Goal: Check status: Check status

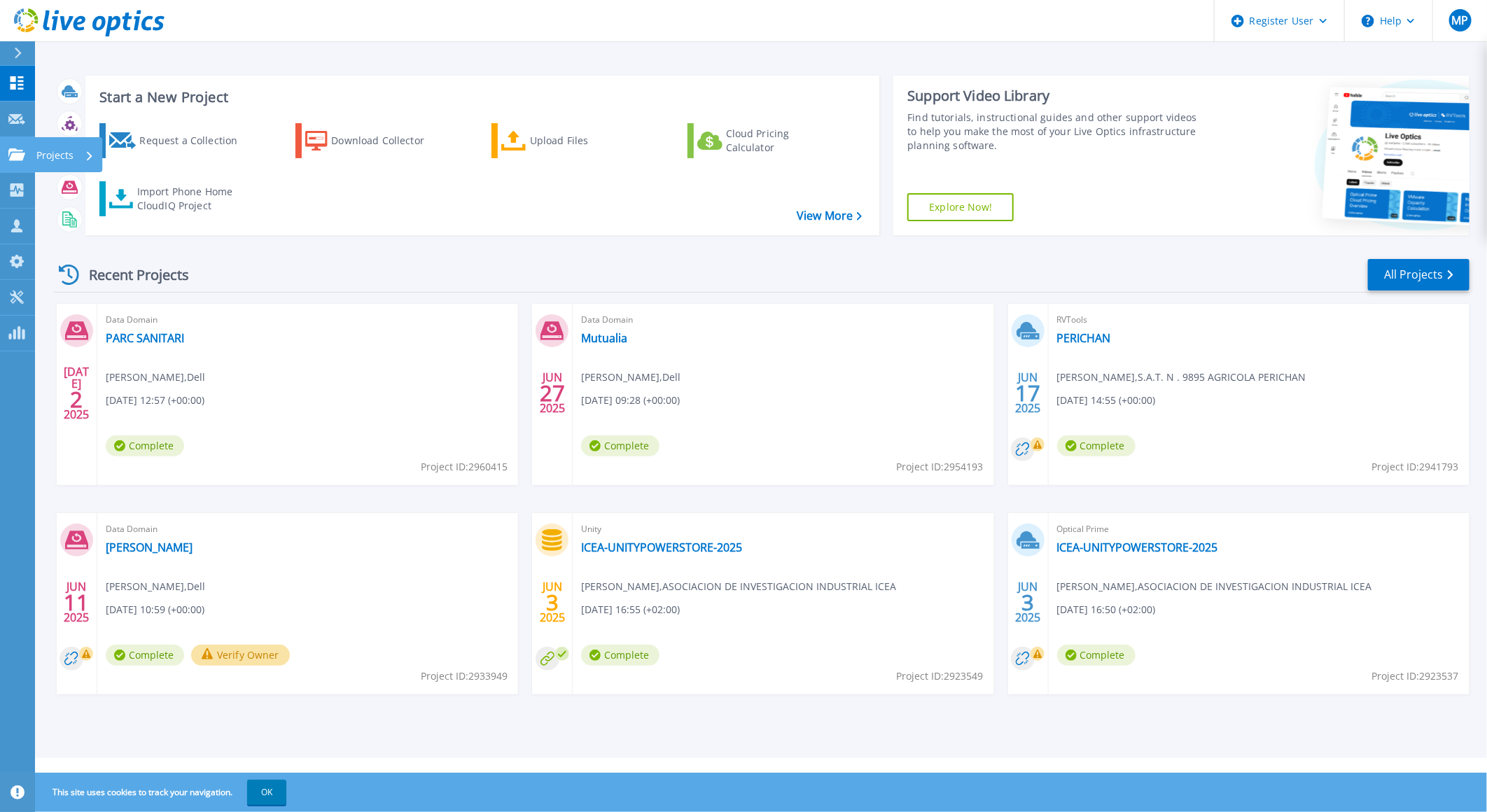
click at [16, 156] on icon at bounding box center [17, 154] width 17 height 12
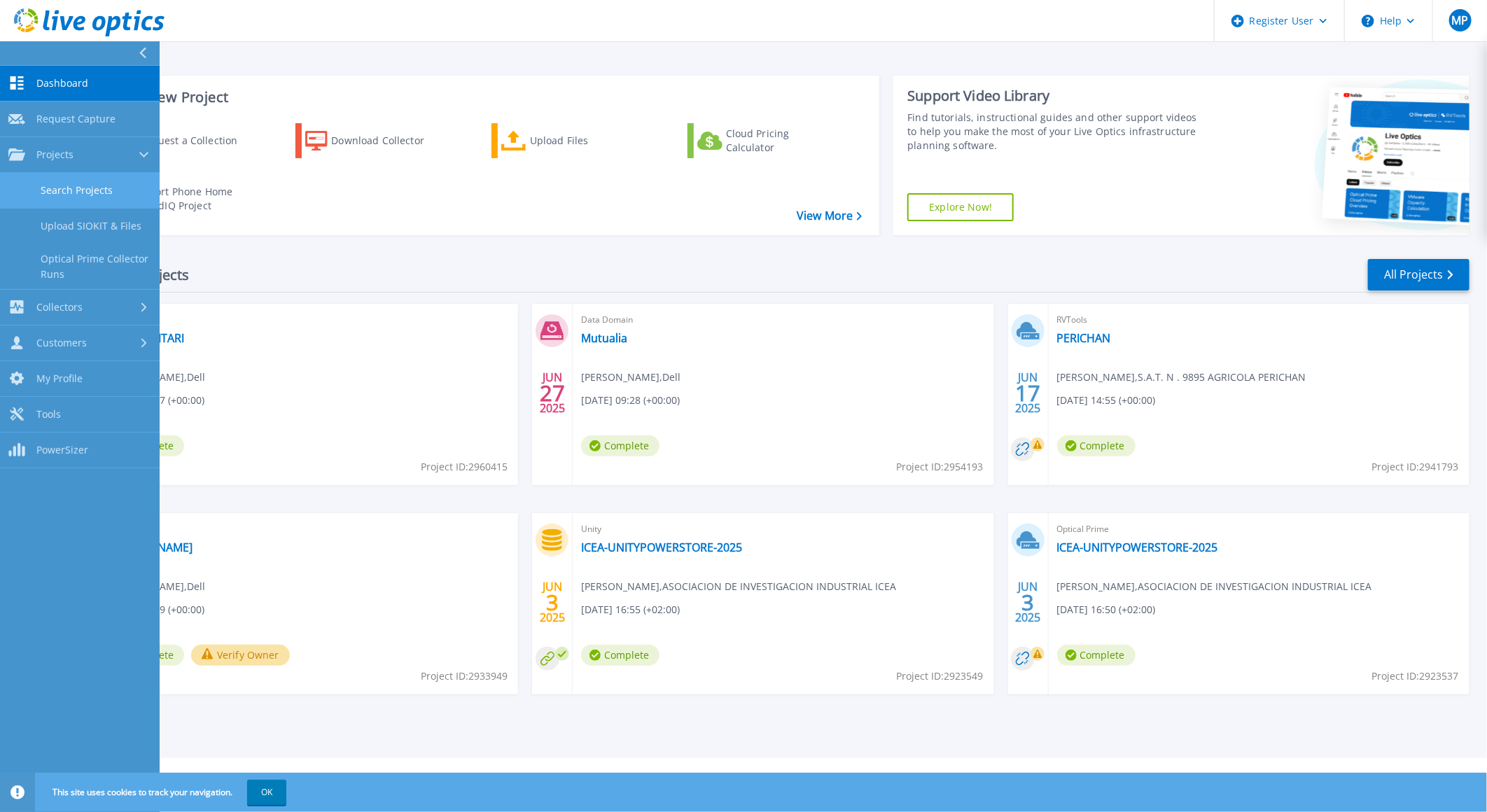
click at [78, 186] on link "Search Projects" at bounding box center [80, 191] width 159 height 35
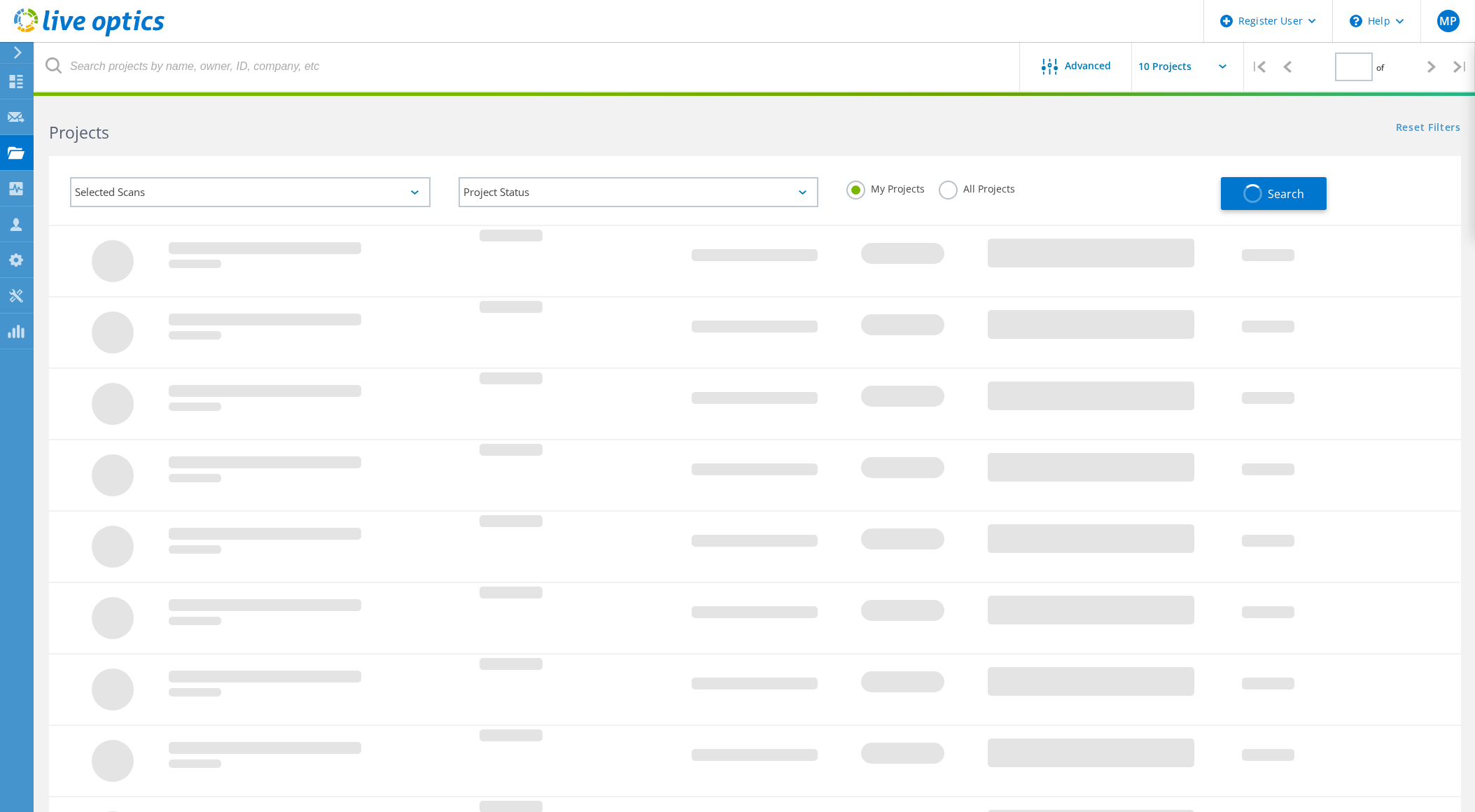
type input "1"
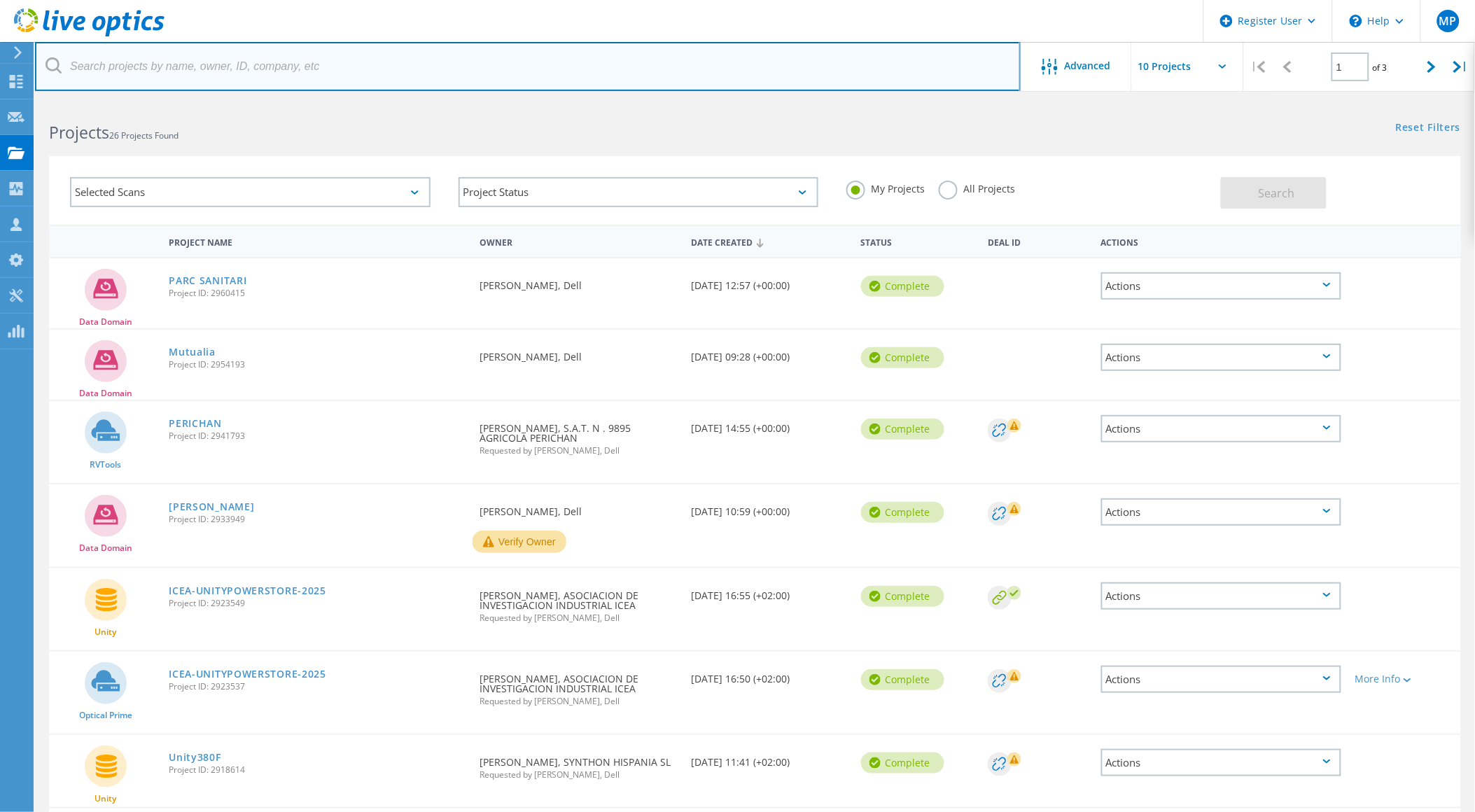
click at [358, 73] on input "text" at bounding box center [528, 67] width 985 height 49
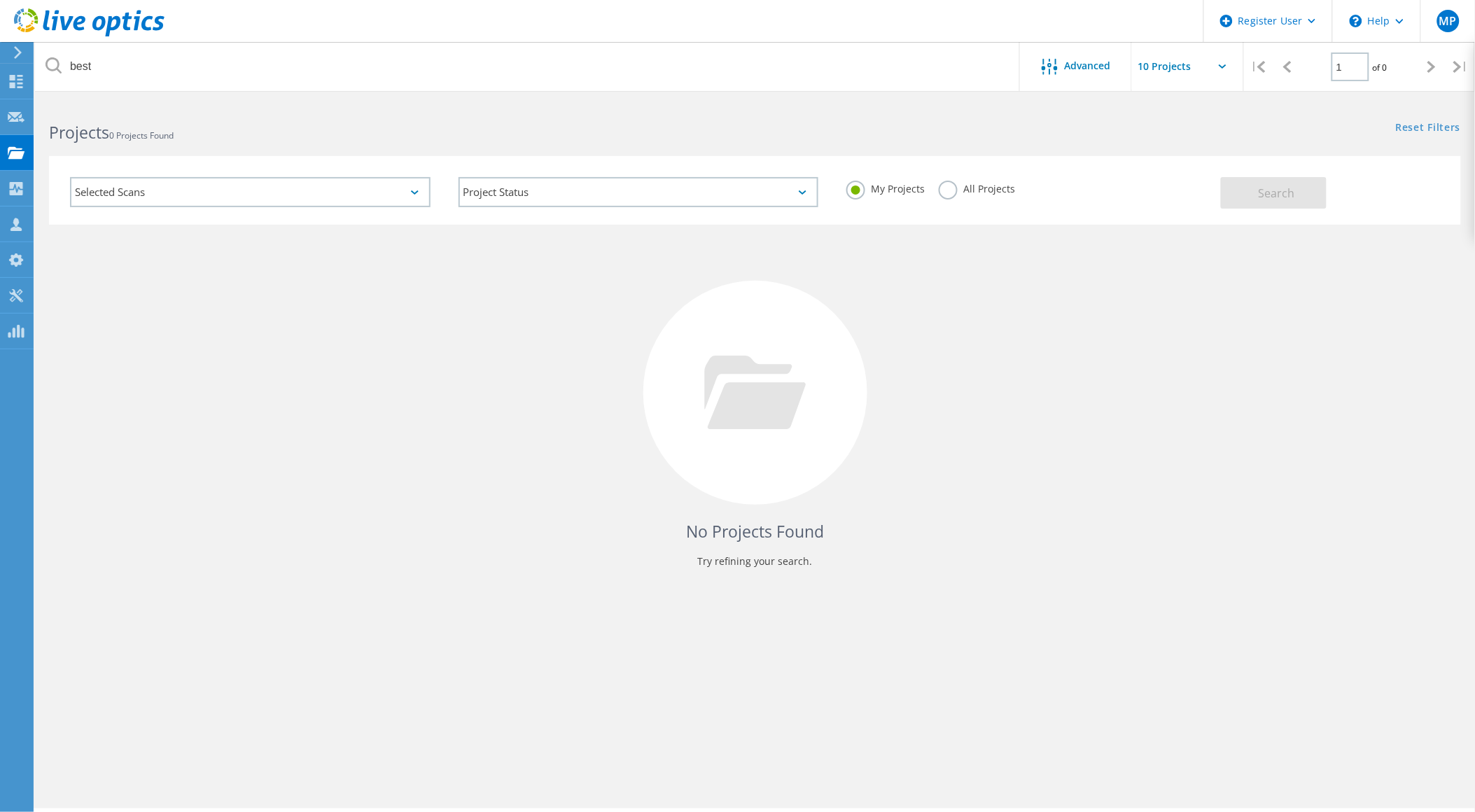
click at [937, 188] on div "My Projects All Projects" at bounding box center [1026, 189] width 388 height 52
click at [955, 198] on div "All Projects" at bounding box center [977, 191] width 77 height 21
click at [950, 191] on label "All Projects" at bounding box center [977, 188] width 77 height 14
click at [0, 0] on input "All Projects" at bounding box center [0, 0] width 0 height 0
click at [1289, 181] on button "Search" at bounding box center [1273, 193] width 105 height 31
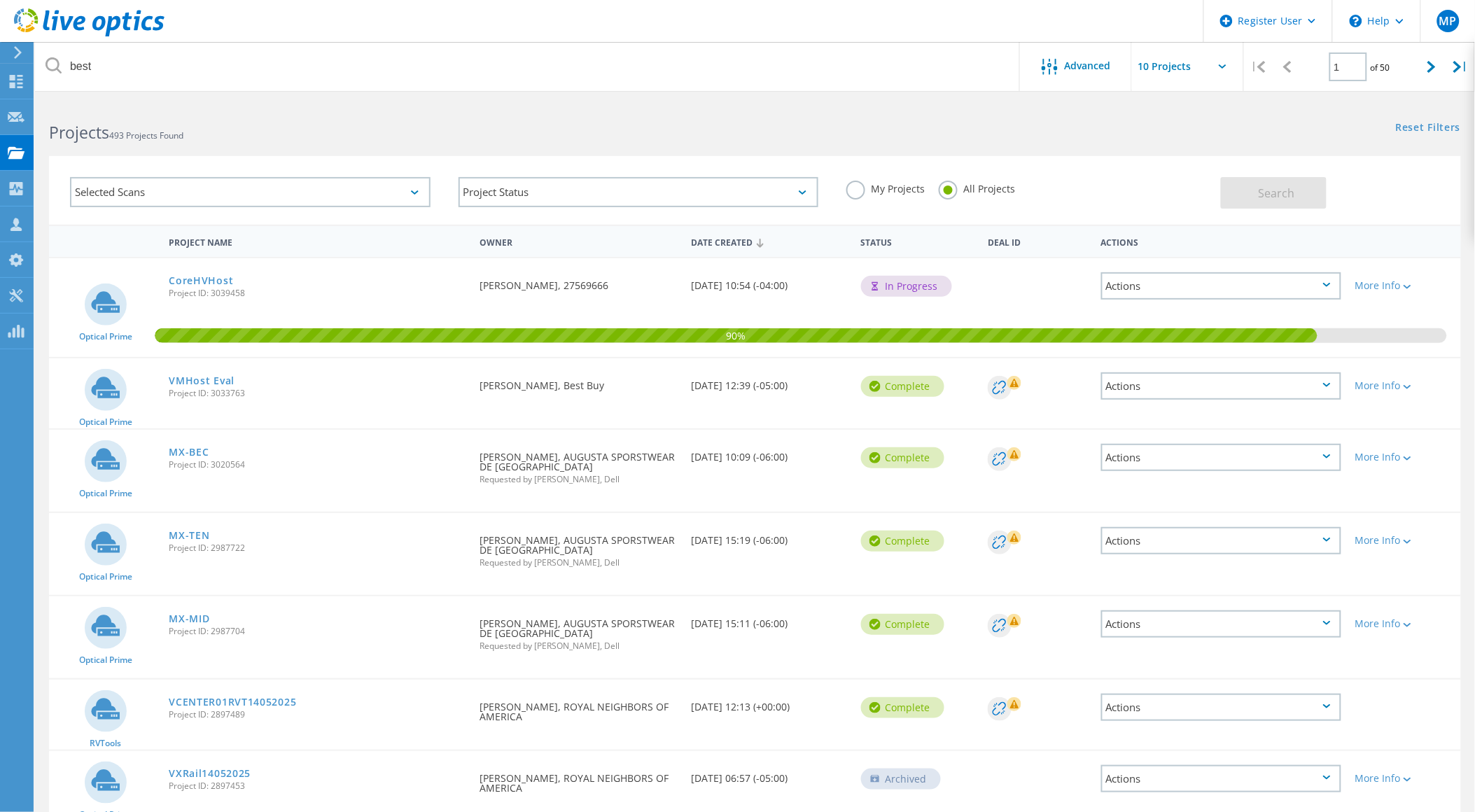
scroll to position [106, 0]
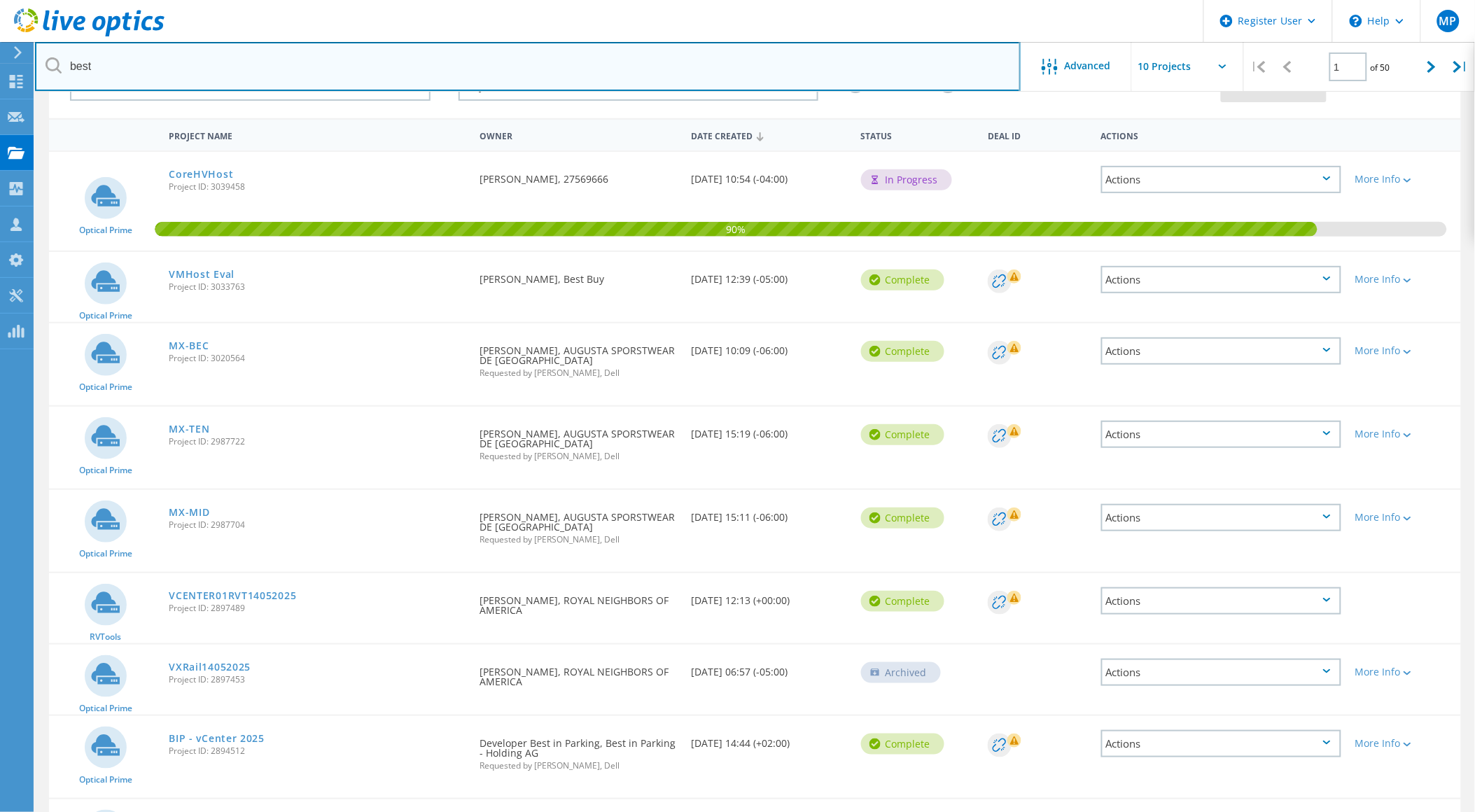
drag, startPoint x: 450, startPoint y: 72, endPoint x: -4, endPoint y: 35, distance: 455.5
click at [0, 35] on html "Register User \n Help Explore Helpful Articles Contact Support MP Dell User [PE…" at bounding box center [738, 446] width 1475 height 1105
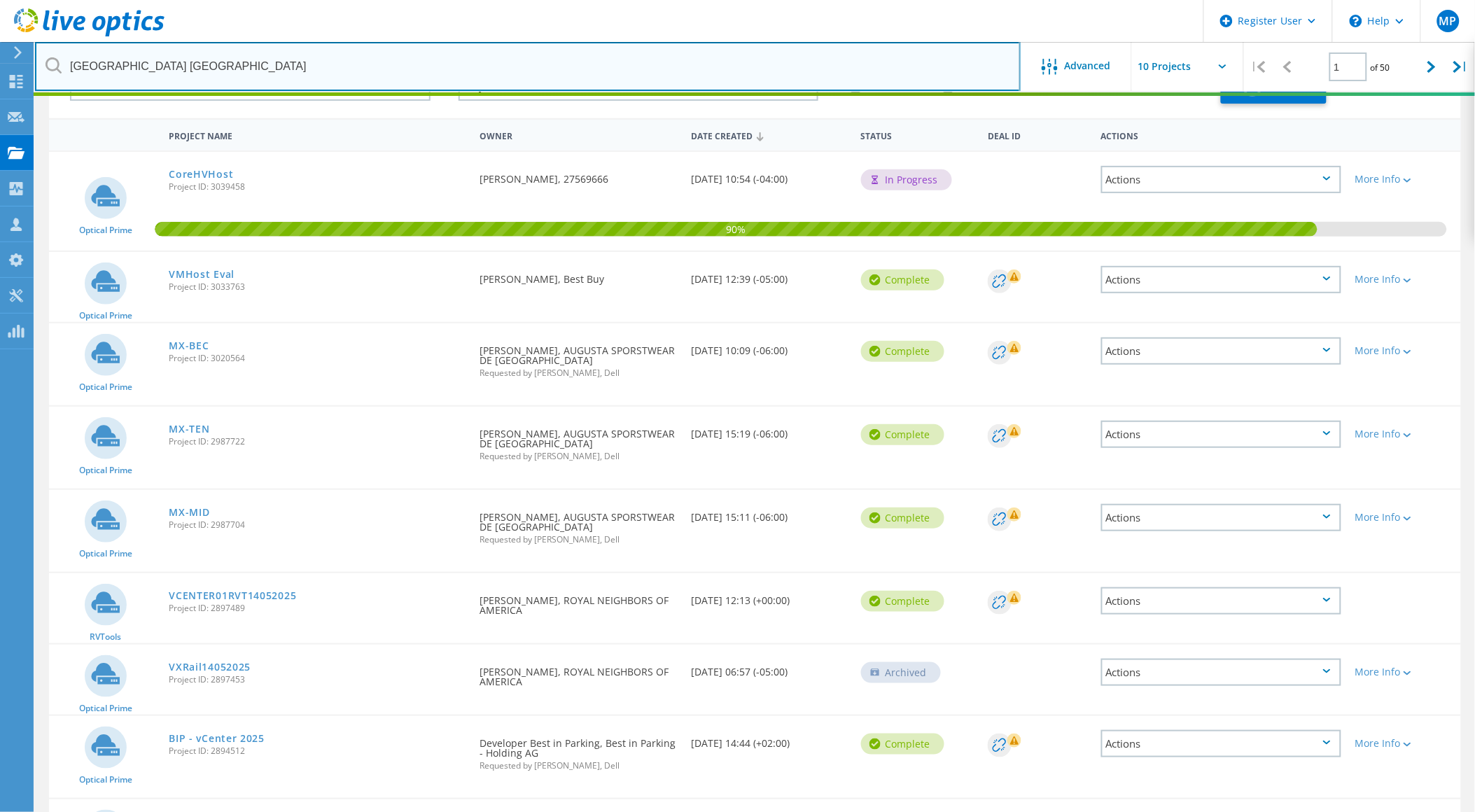
scroll to position [0, 0]
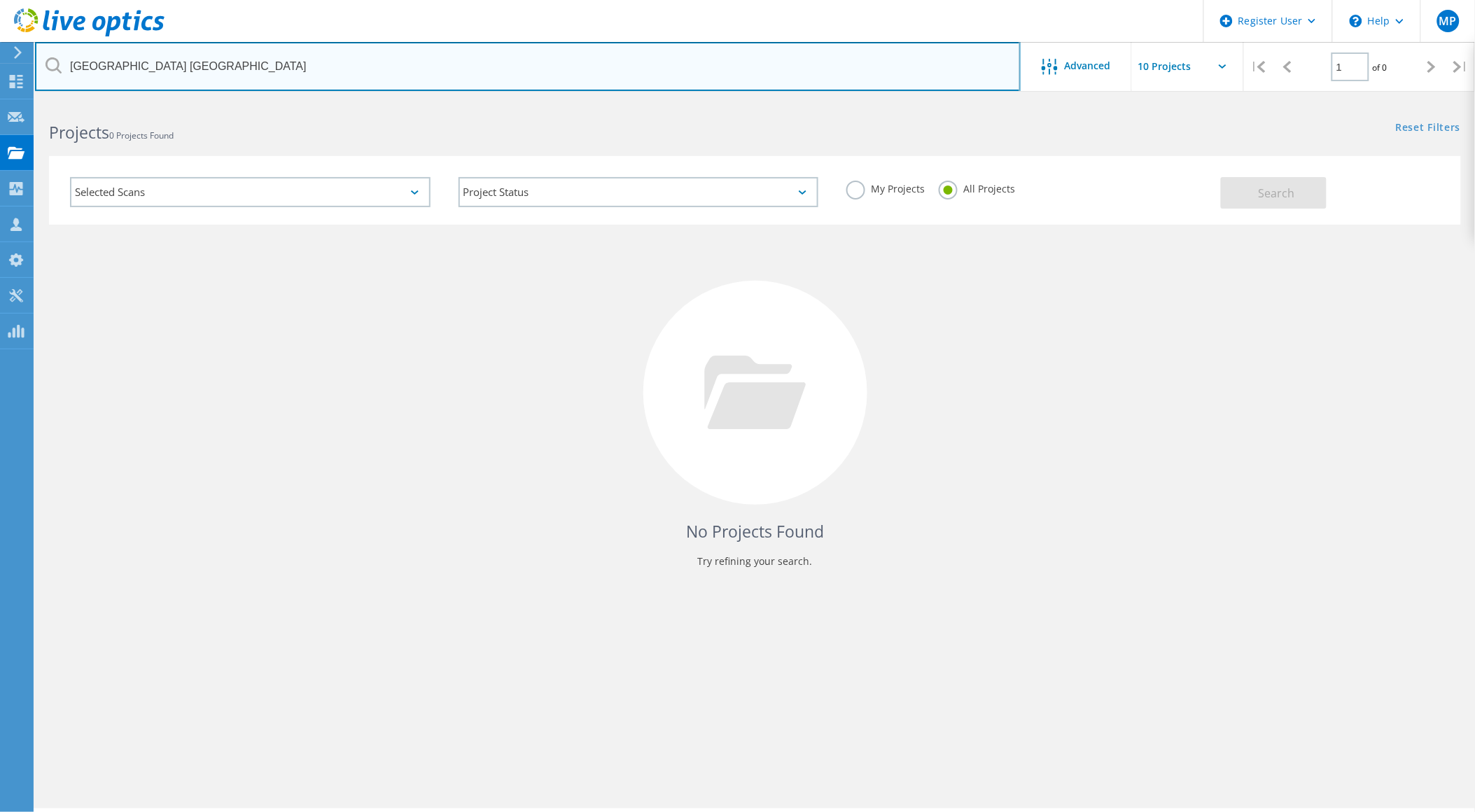
drag, startPoint x: 212, startPoint y: 67, endPoint x: -4, endPoint y: 96, distance: 217.9
click at [0, 96] on html "Register User \n Help Explore Helpful Articles Contact Support MP Dell User [PE…" at bounding box center [738, 425] width 1475 height 850
type input "agustinj"
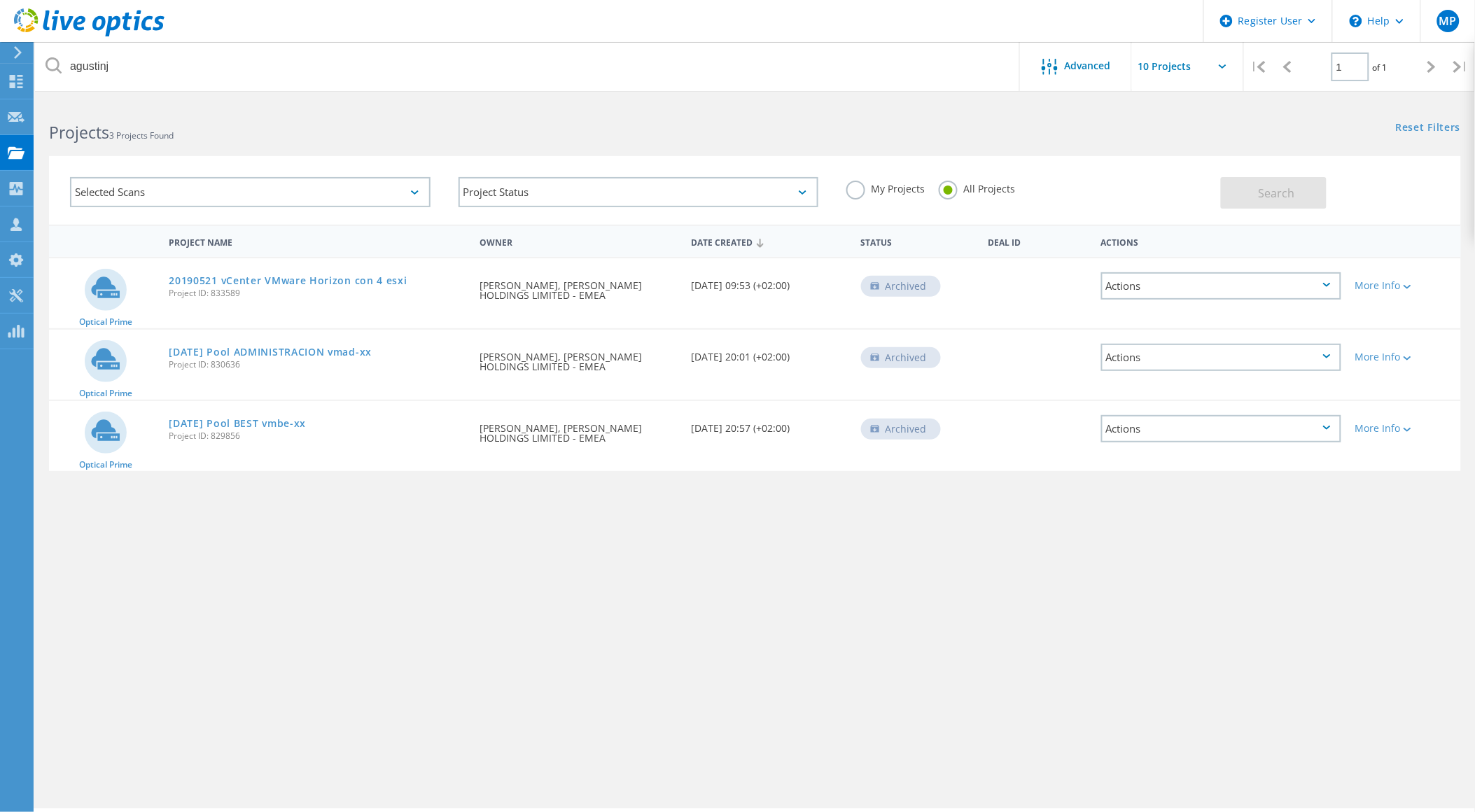
click at [883, 280] on div "Archived" at bounding box center [901, 285] width 80 height 21
click at [326, 275] on link "20190521 vCenter VMware Horizon con 4 esxi" at bounding box center [288, 280] width 238 height 10
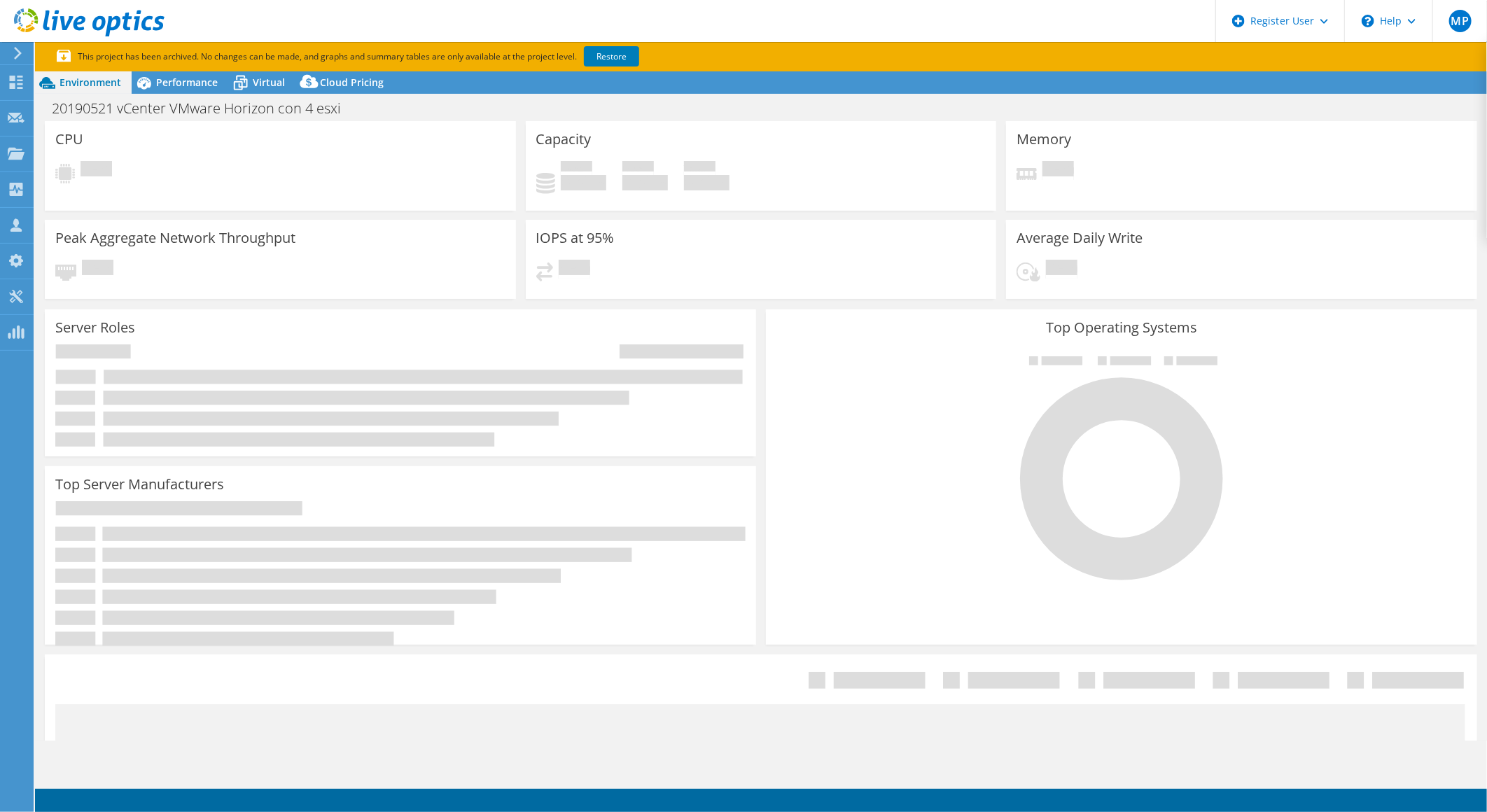
select select "USD"
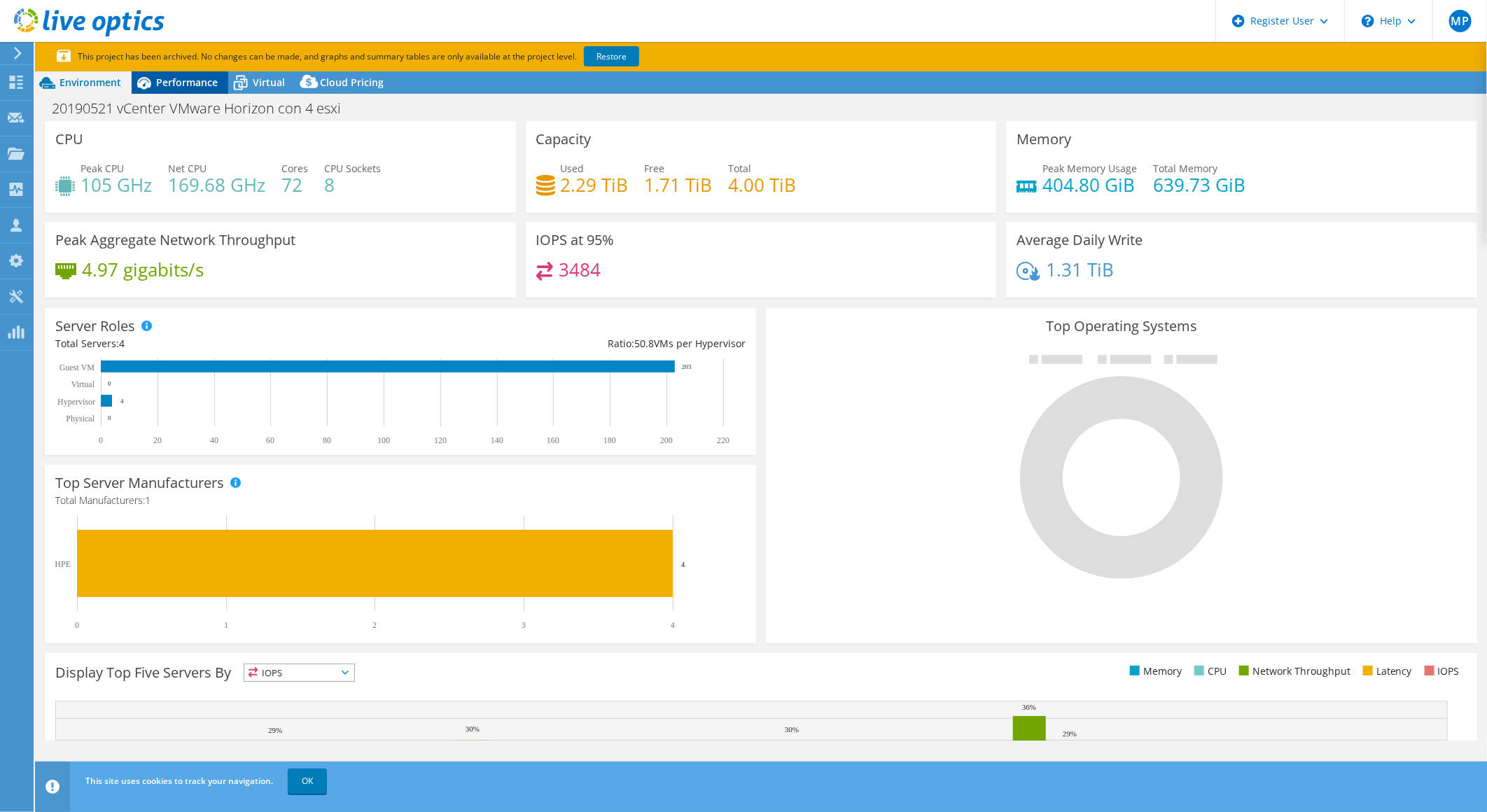
click at [194, 87] on span "Performance" at bounding box center [187, 83] width 62 height 14
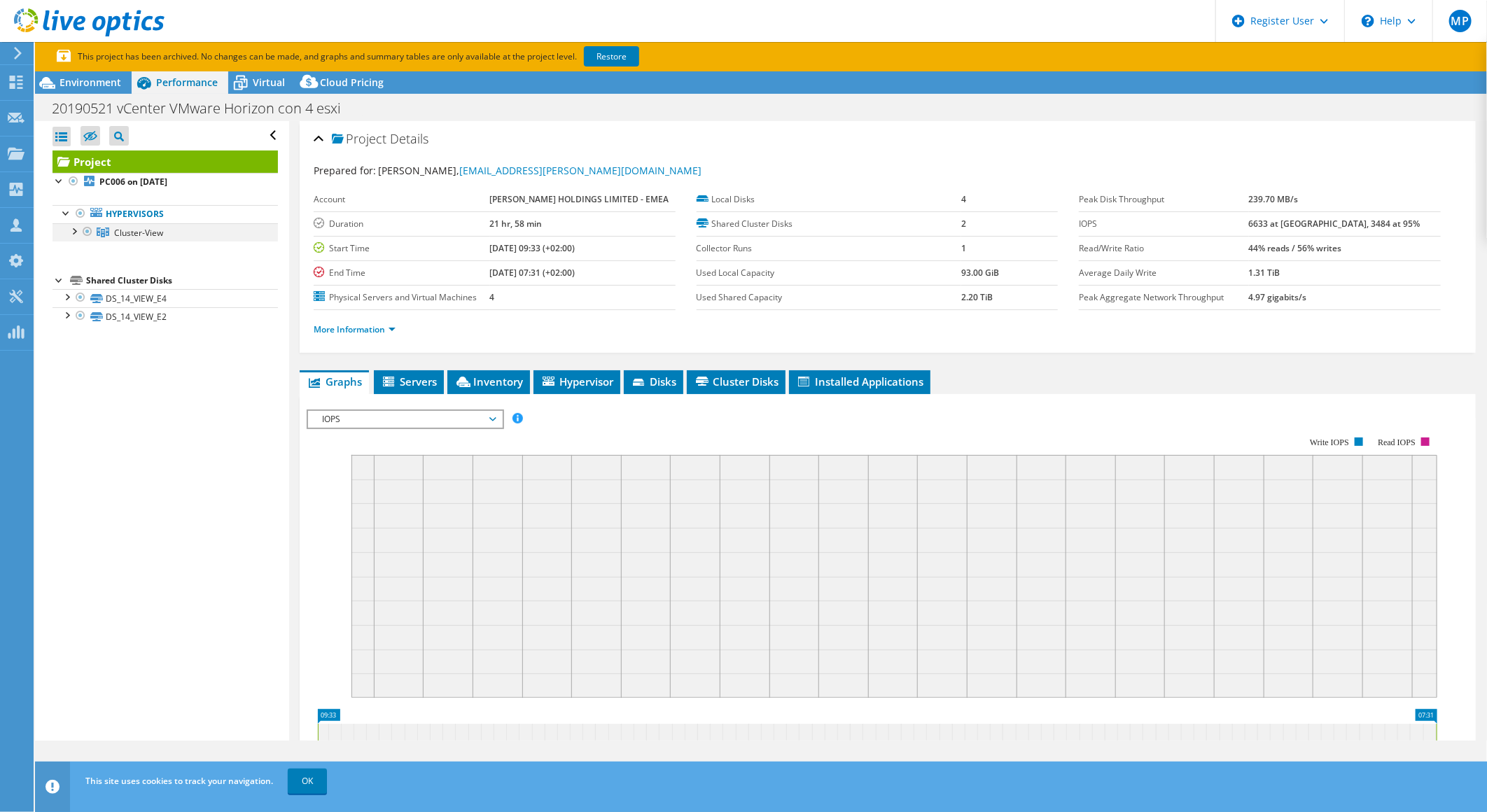
click at [74, 234] on div at bounding box center [74, 230] width 14 height 14
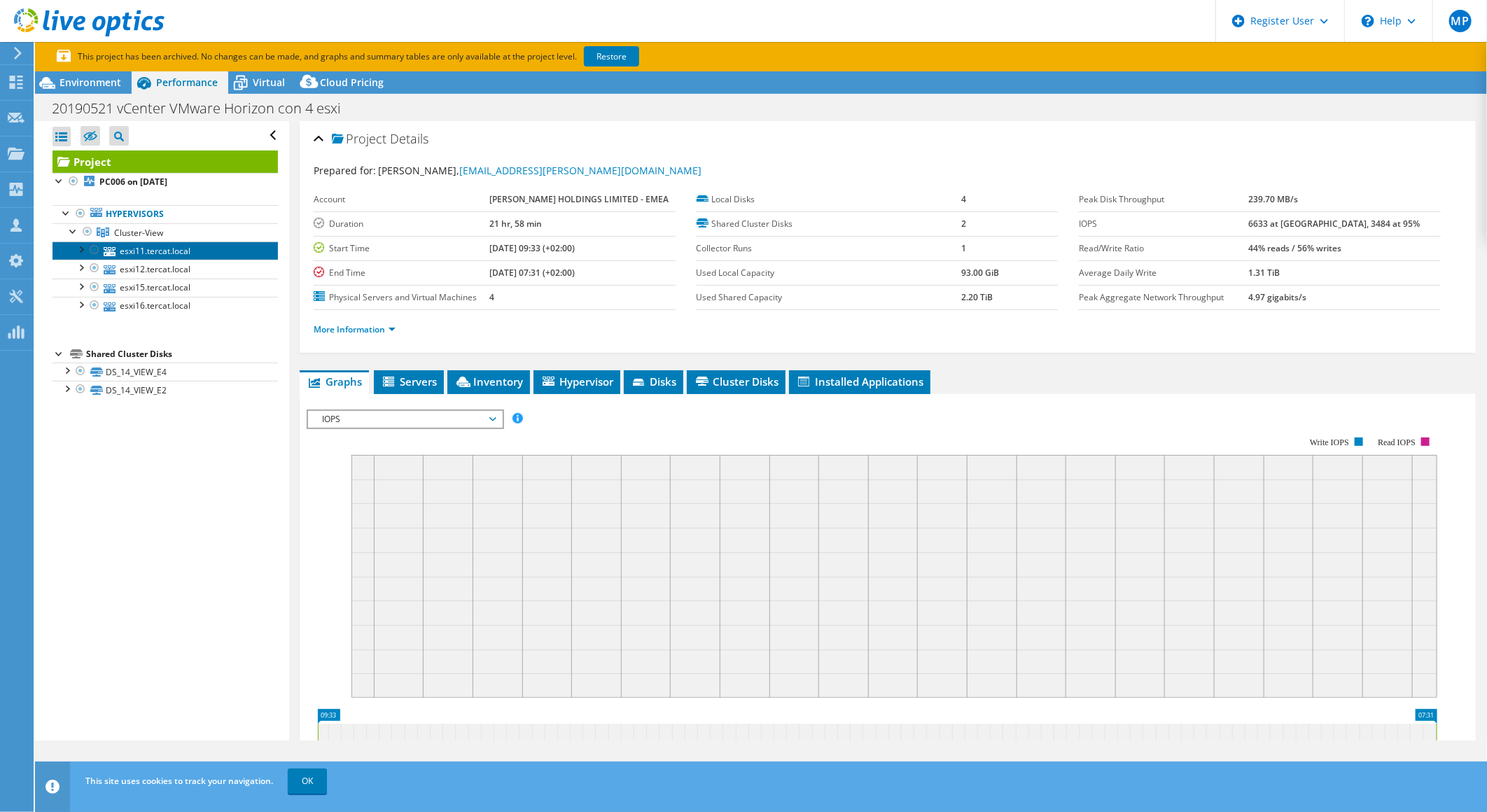
click at [134, 257] on link "esxi11.tercat.local" at bounding box center [164, 251] width 225 height 19
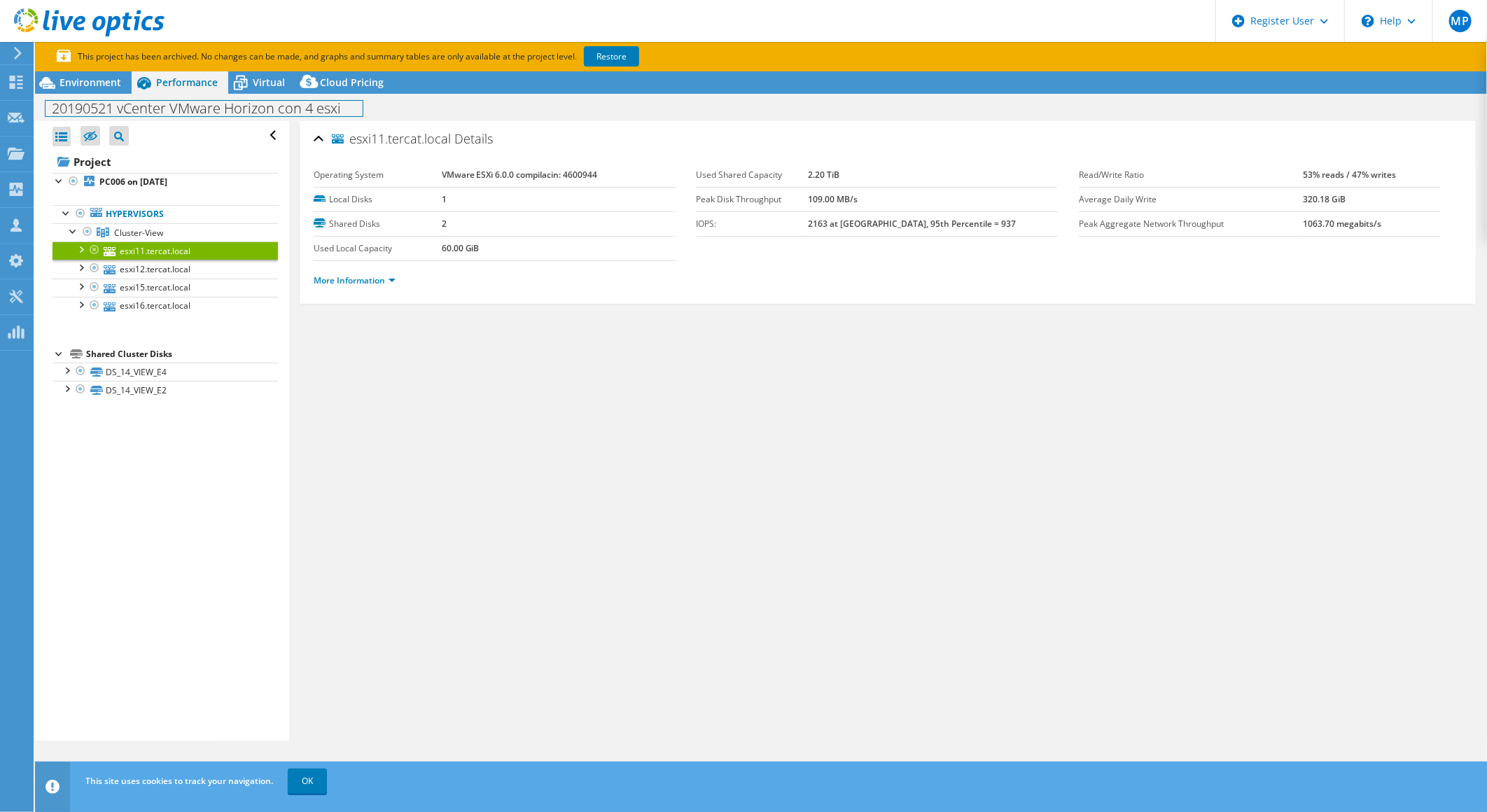
click at [255, 95] on div "20190521 vCenter VMware Horizon con 4 esxi Print" at bounding box center [761, 108] width 1452 height 26
click at [264, 77] on span "Virtual" at bounding box center [268, 83] width 32 height 14
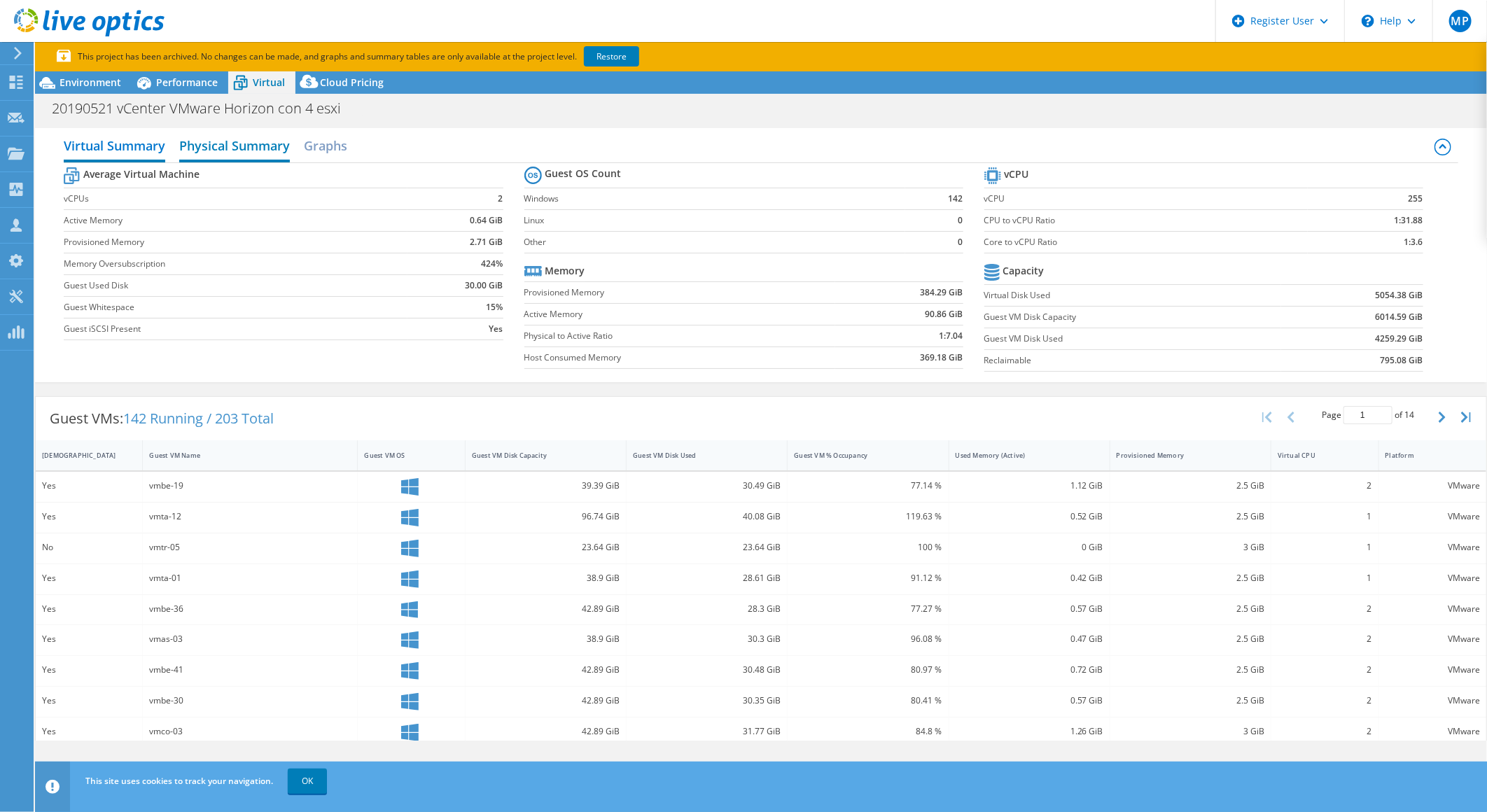
click at [212, 138] on h2 "Physical Summary" at bounding box center [234, 146] width 110 height 30
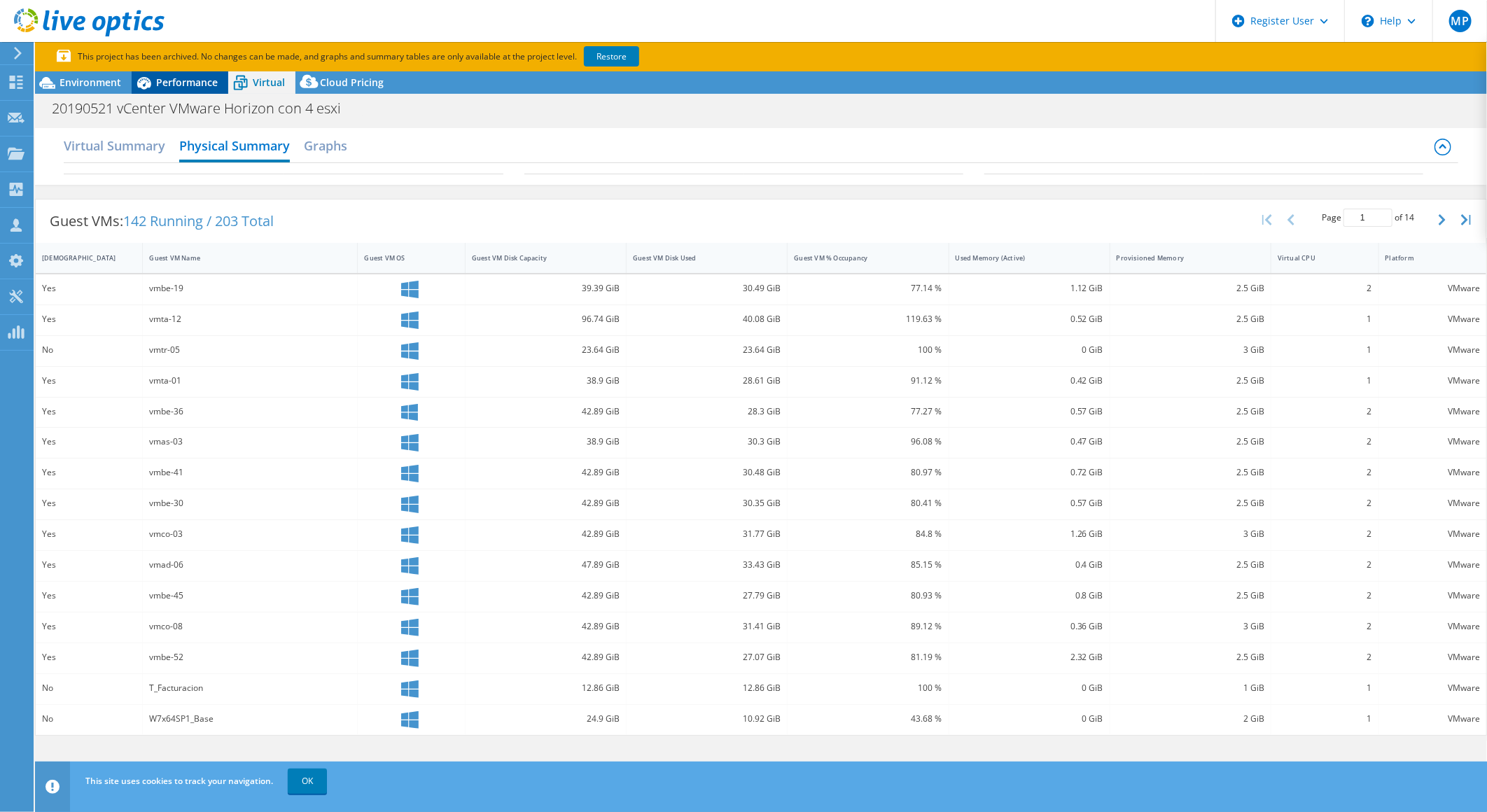
click at [143, 87] on icon at bounding box center [145, 83] width 14 height 13
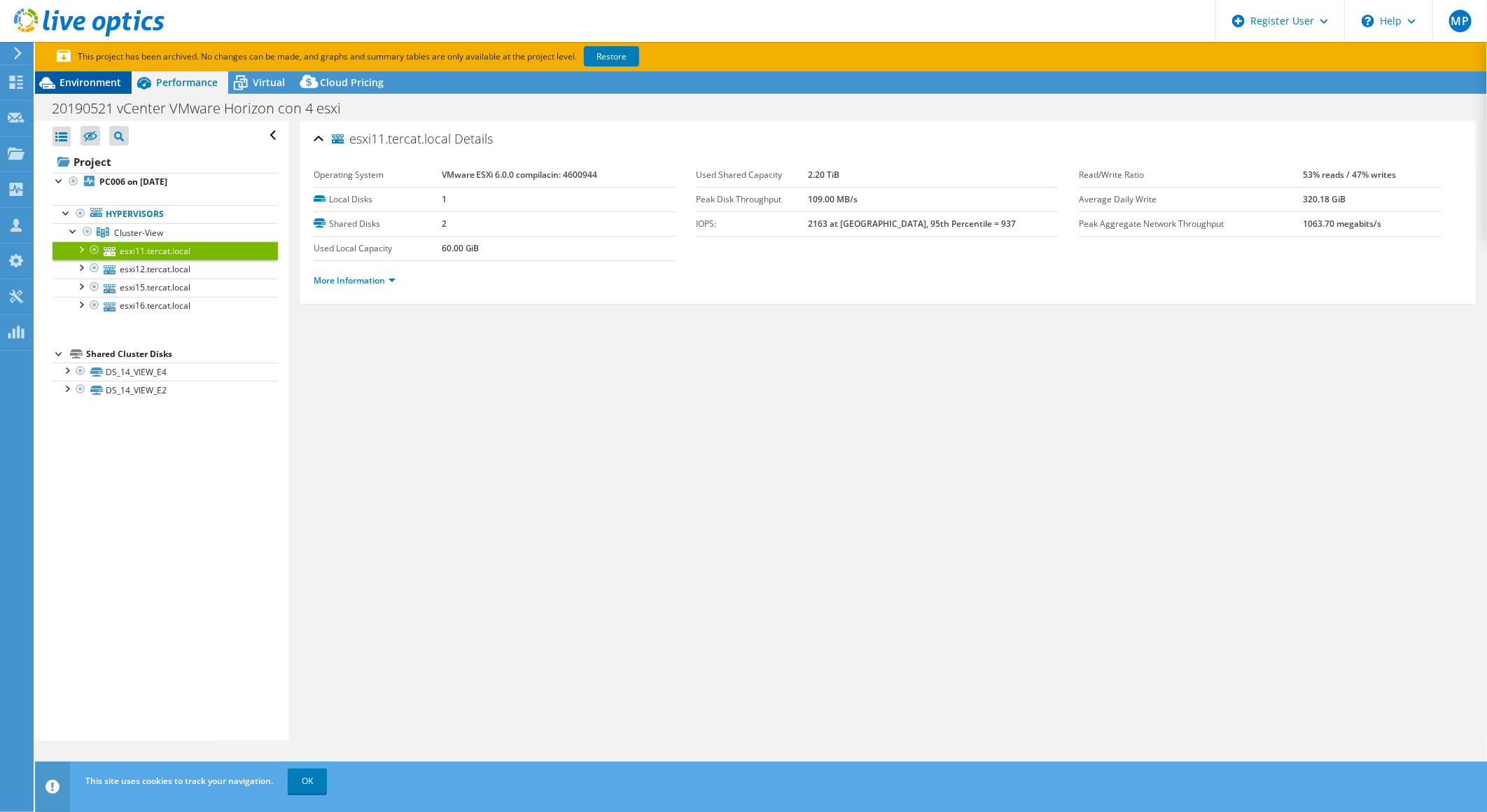
click at [72, 84] on span "Environment" at bounding box center [90, 83] width 62 height 14
